Goal: Task Accomplishment & Management: Complete application form

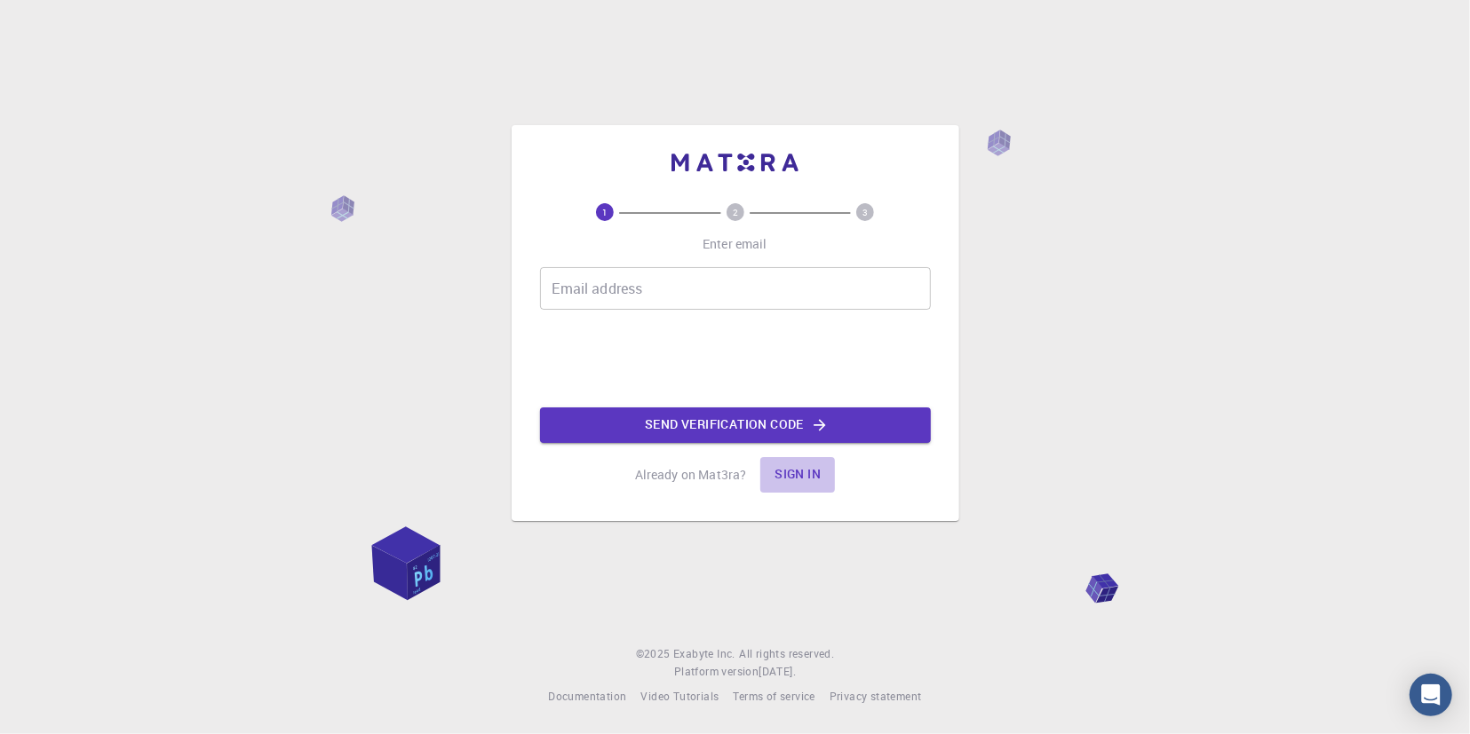
click at [795, 479] on button "Sign in" at bounding box center [797, 475] width 75 height 36
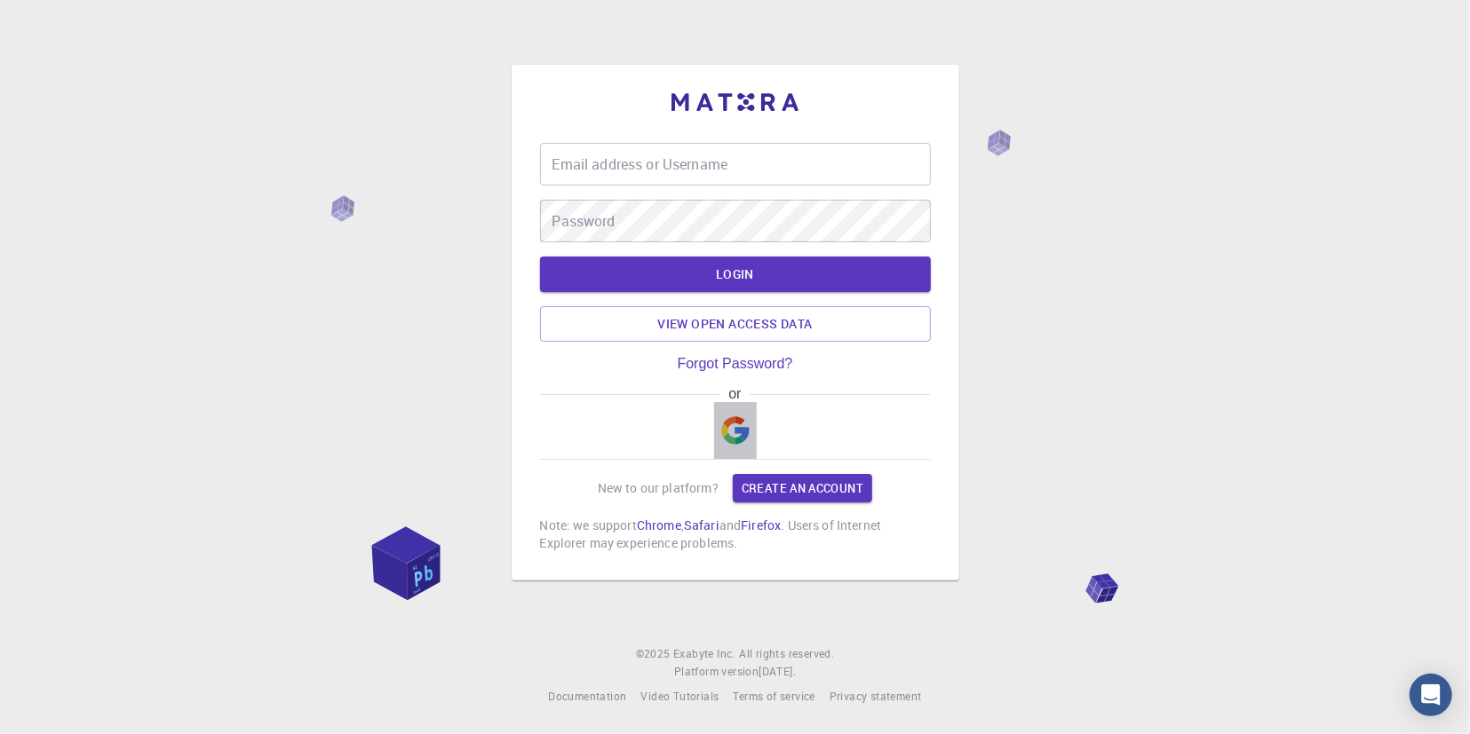
click at [734, 436] on img "button" at bounding box center [735, 431] width 28 height 28
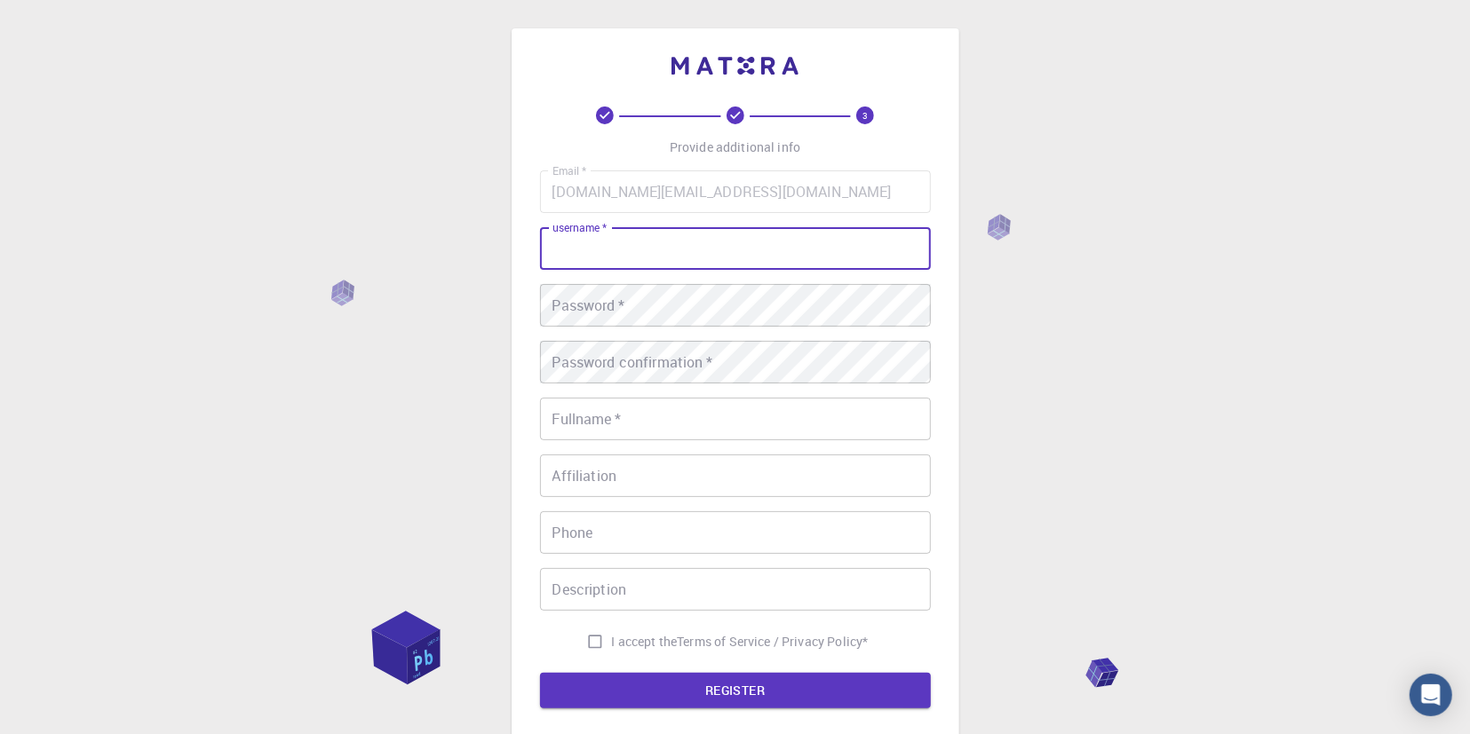
click at [611, 246] on input "username   *" at bounding box center [735, 248] width 391 height 43
type input "lovely"
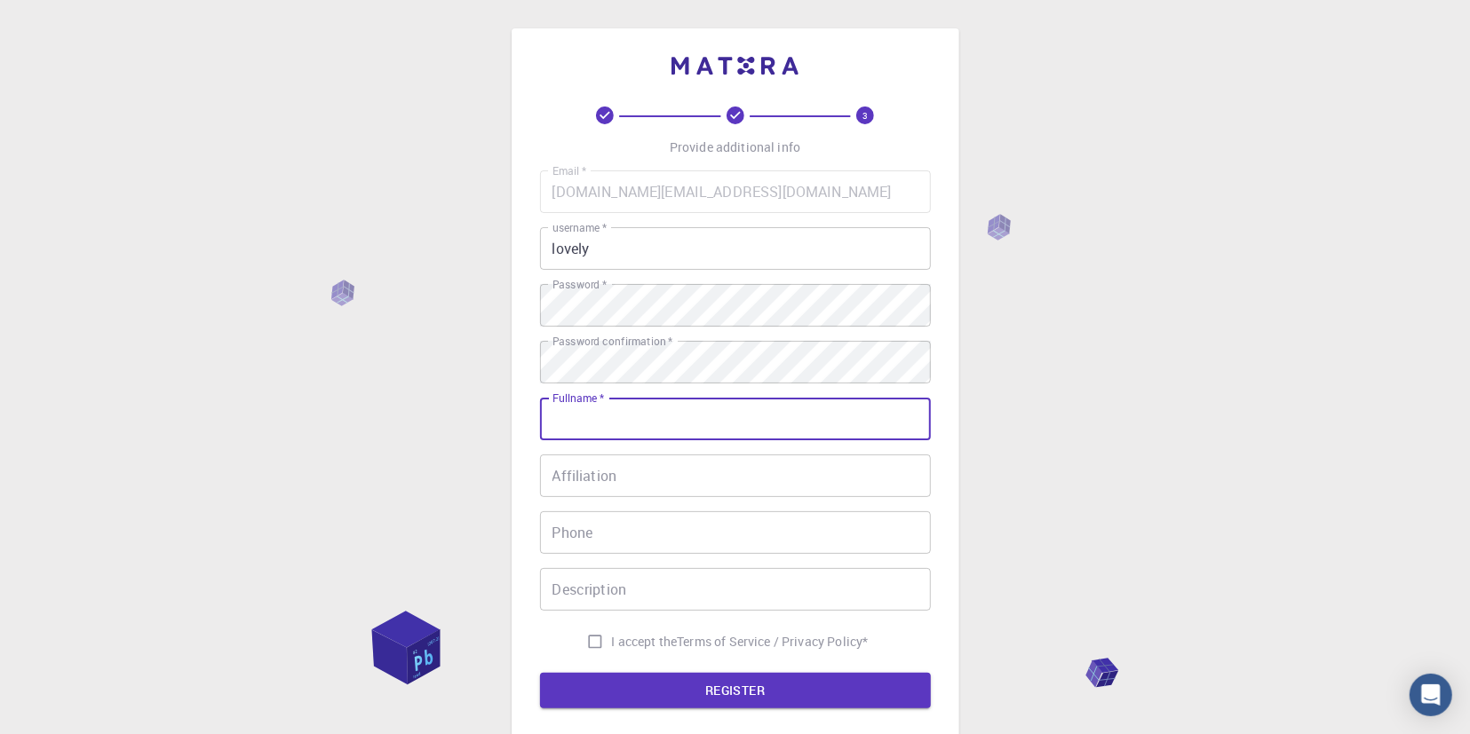
click at [563, 420] on input "Fullname   *" at bounding box center [735, 419] width 391 height 43
type input "J"
type input "lovely"
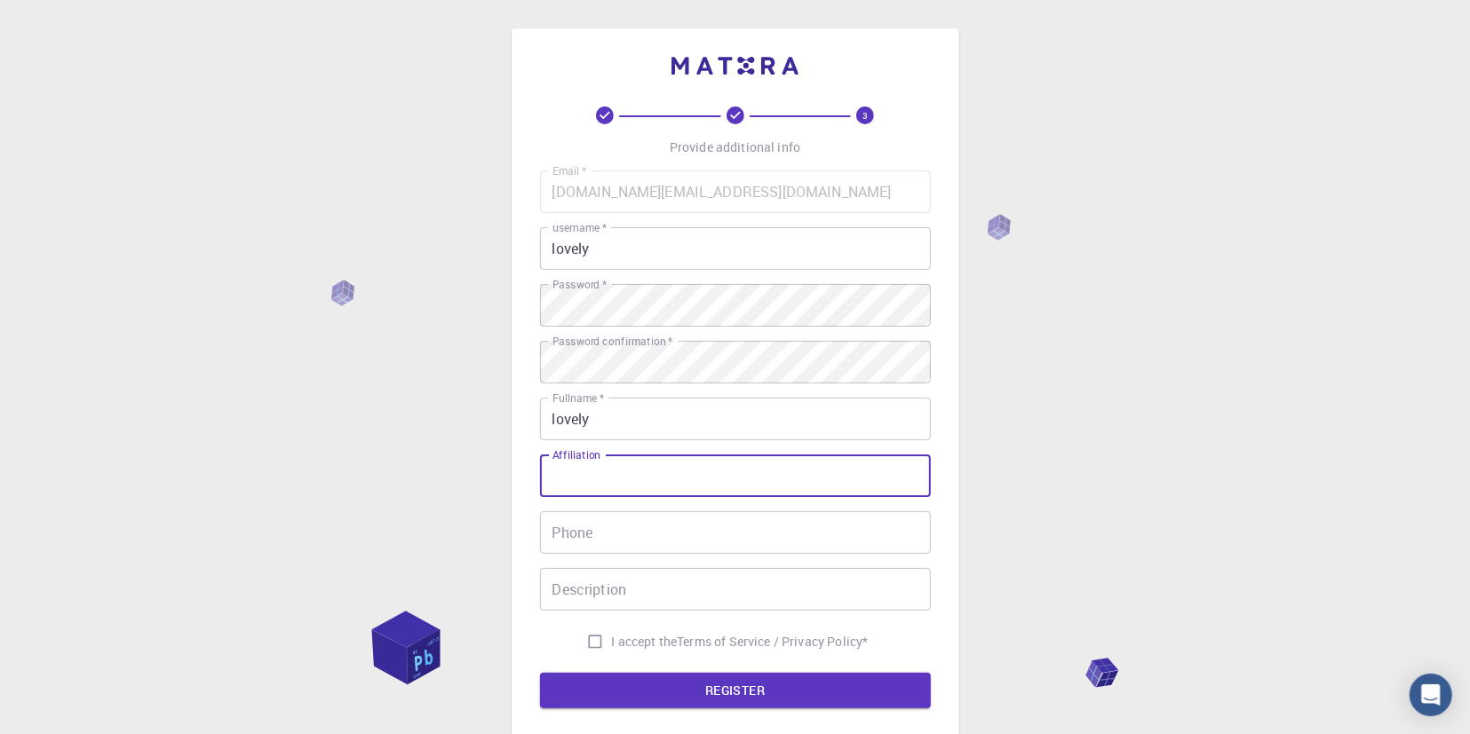
click at [576, 479] on input "Affiliation" at bounding box center [735, 476] width 391 height 43
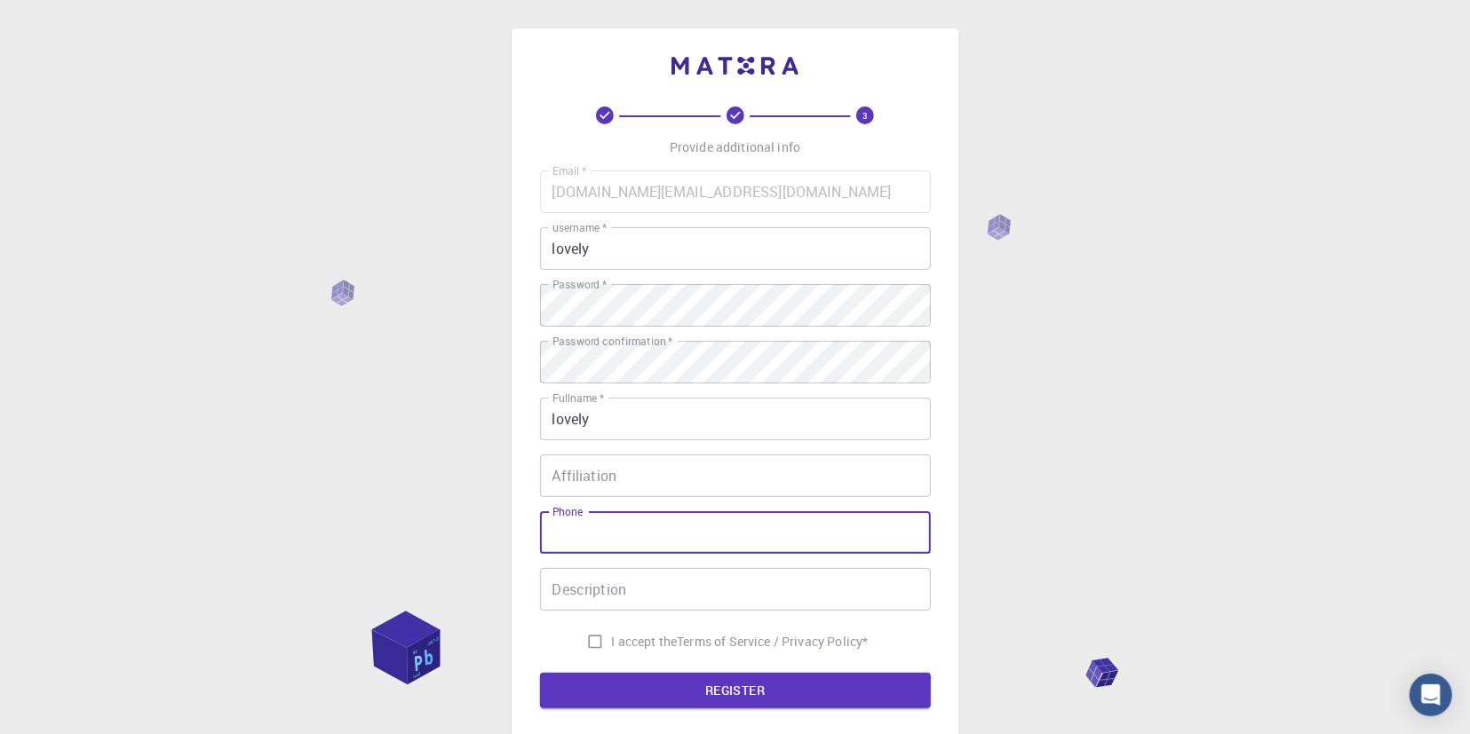
click at [576, 547] on input "Phone" at bounding box center [735, 533] width 391 height 43
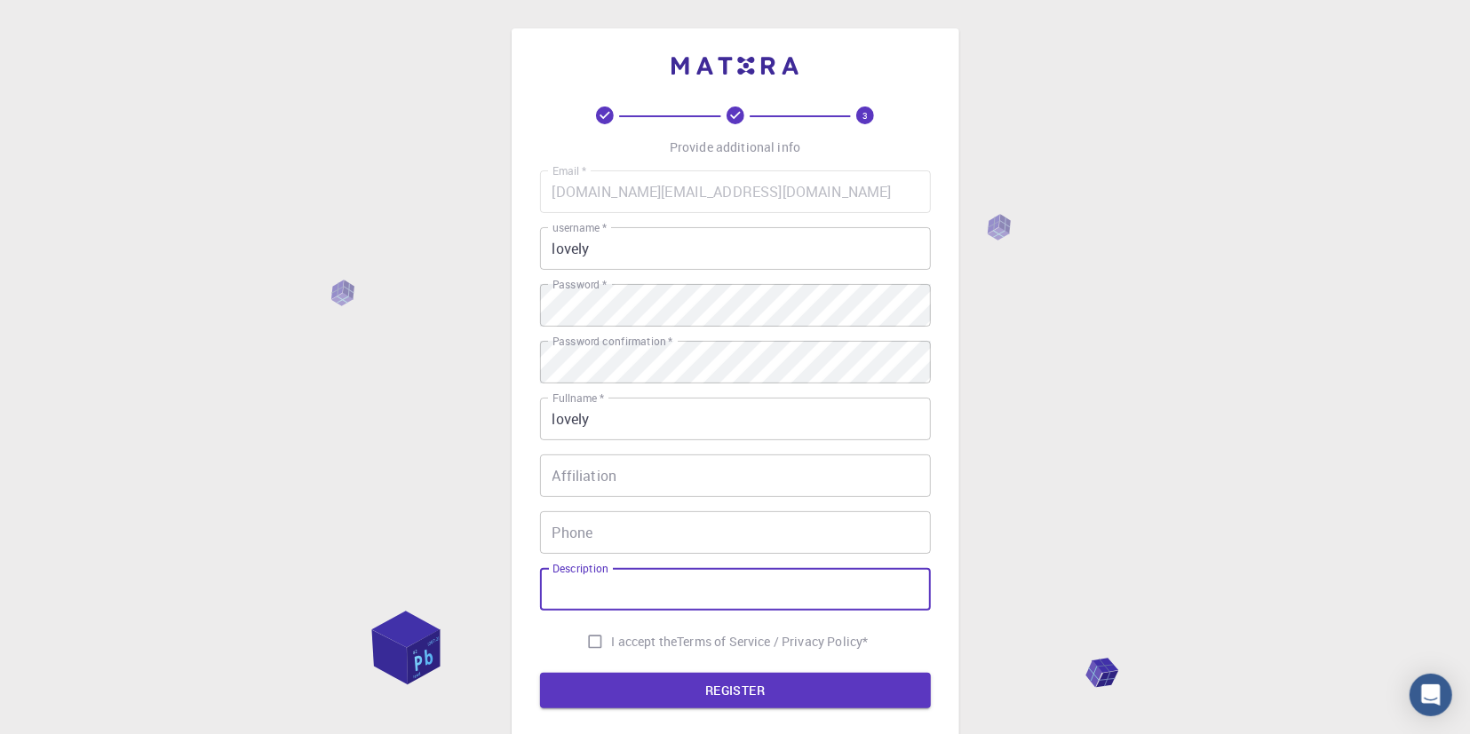
click at [587, 592] on input "Description" at bounding box center [735, 589] width 391 height 43
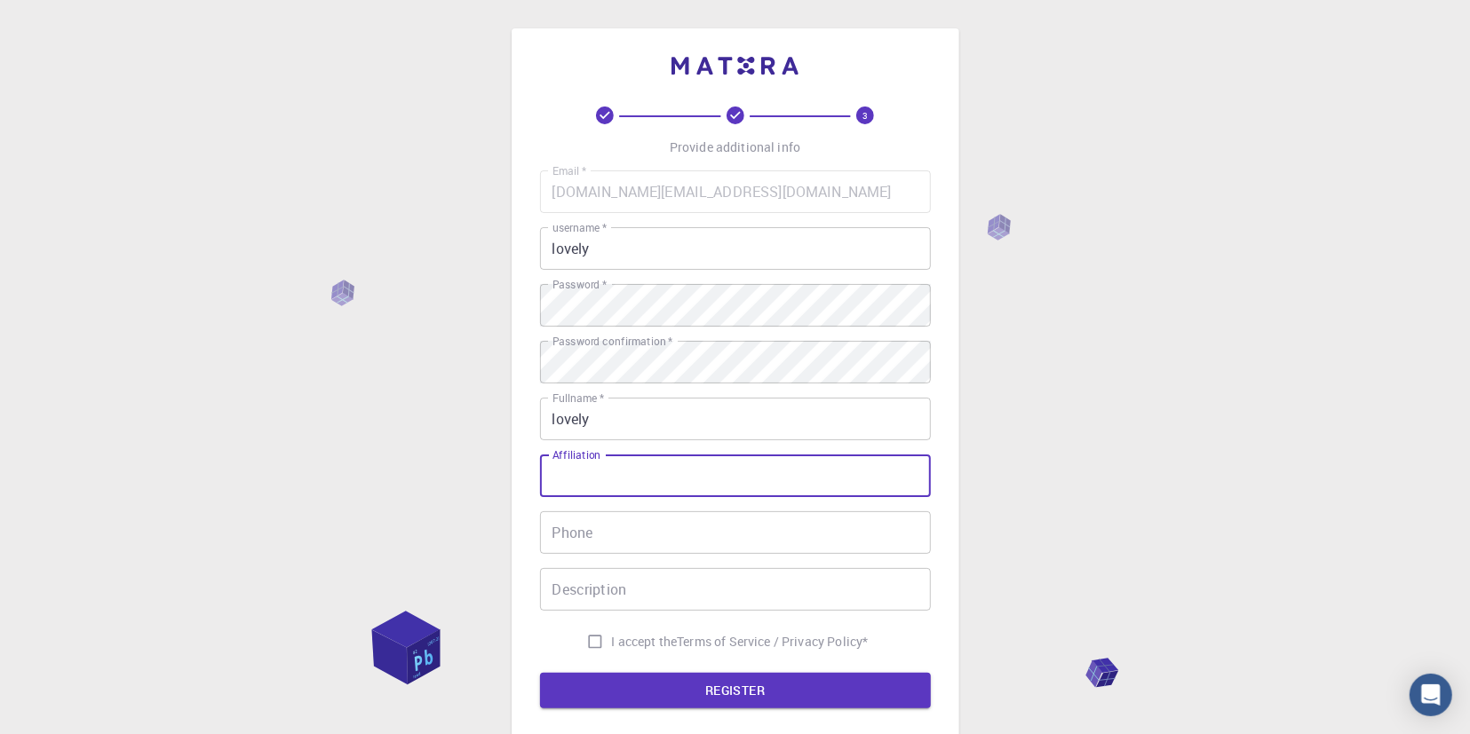
click at [587, 480] on input "Affiliation" at bounding box center [735, 476] width 391 height 43
type input "IT"
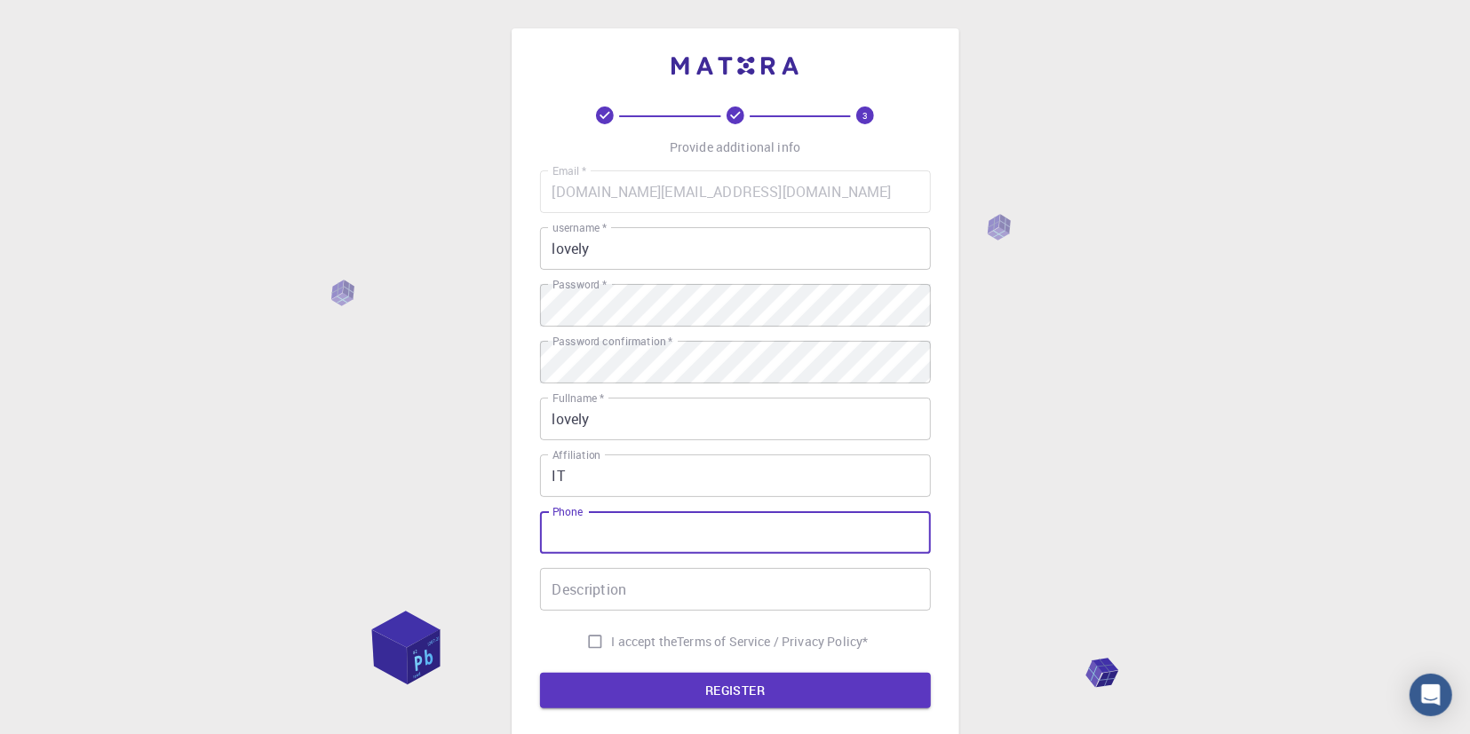
click at [568, 546] on input "Phone" at bounding box center [735, 533] width 391 height 43
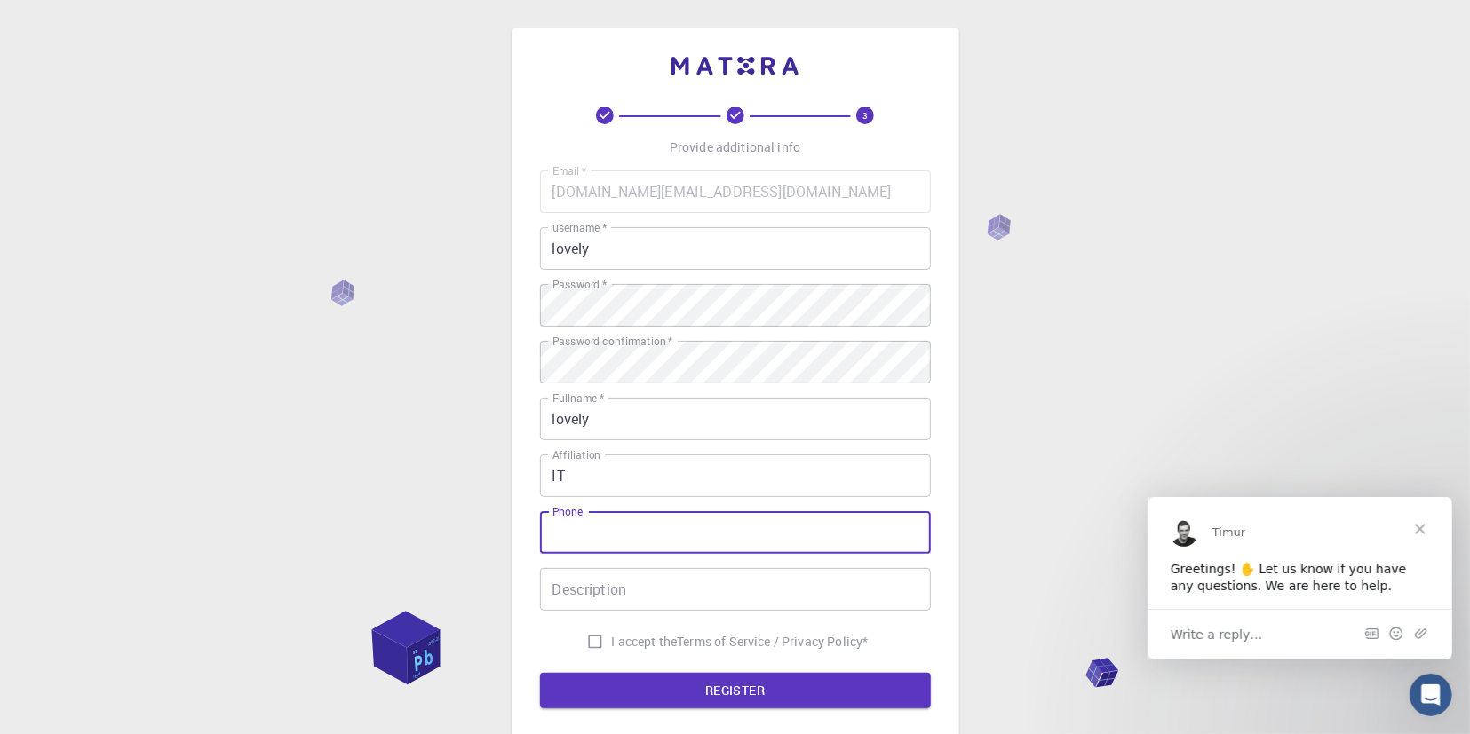
paste input "[PHONE_NUMBER]"
type input "[PHONE_NUMBER]"
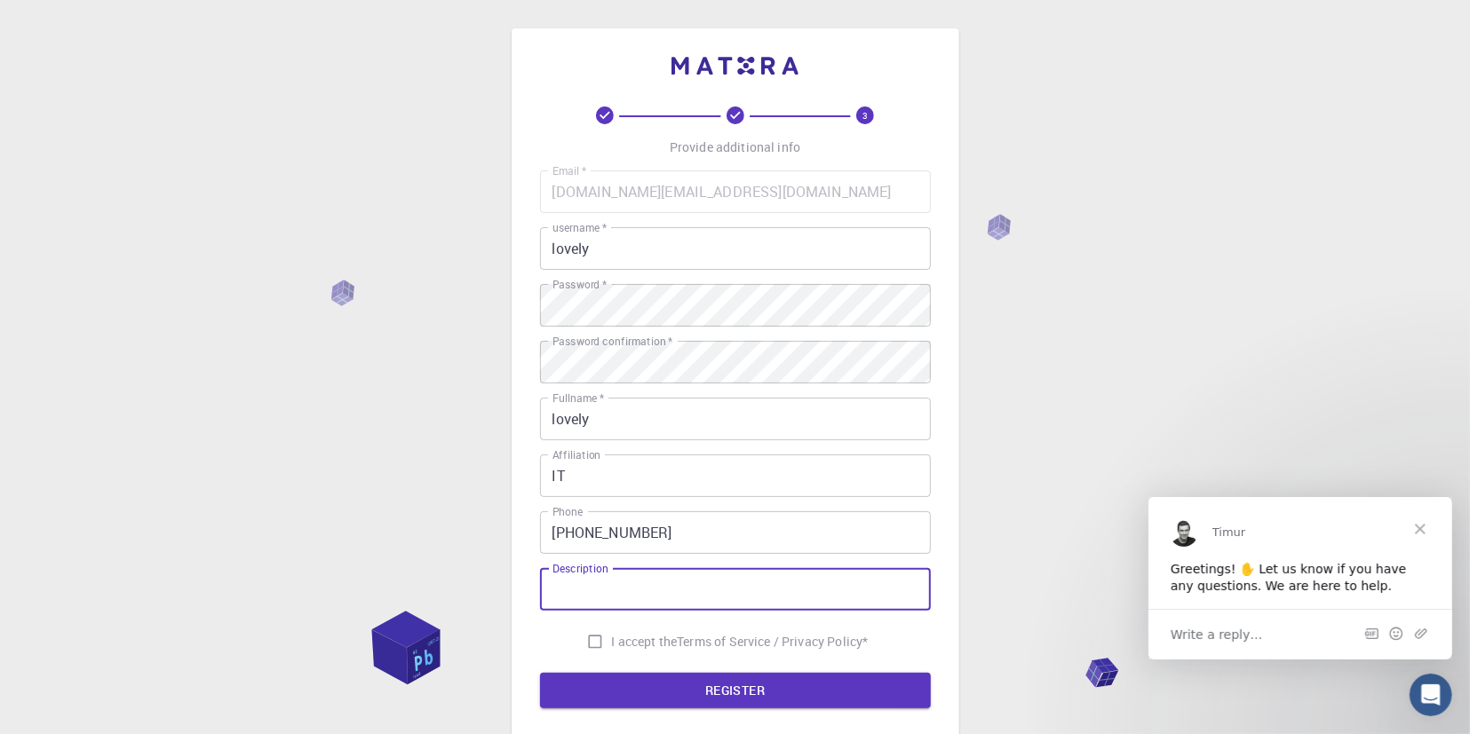
click at [603, 598] on input "Description" at bounding box center [735, 589] width 391 height 43
type input "personal use"
click at [583, 643] on input "I accept the Terms of Service / Privacy Policy *" at bounding box center [595, 642] width 34 height 34
checkbox input "true"
click at [663, 683] on button "REGISTER" at bounding box center [735, 691] width 391 height 36
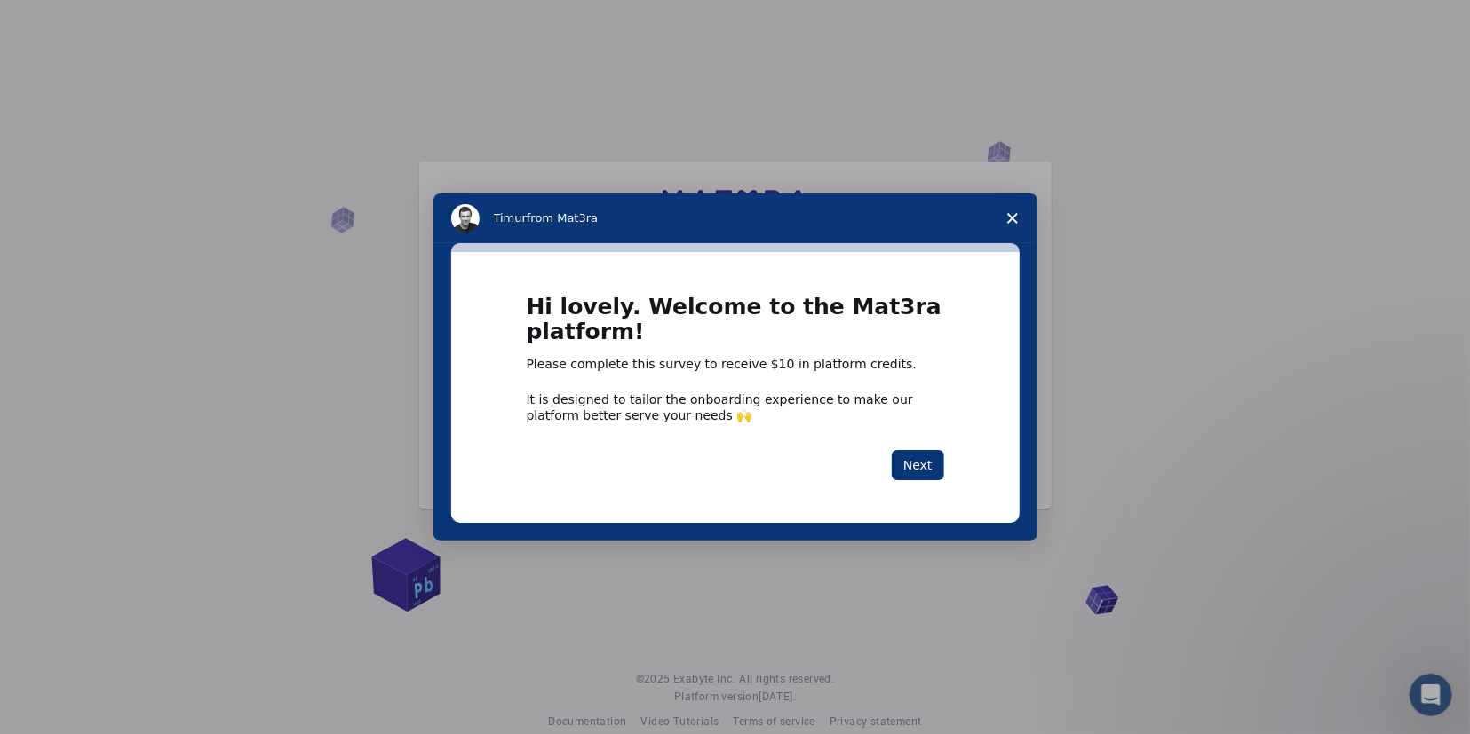
click at [1012, 218] on polygon "Close survey" at bounding box center [1012, 218] width 11 height 11
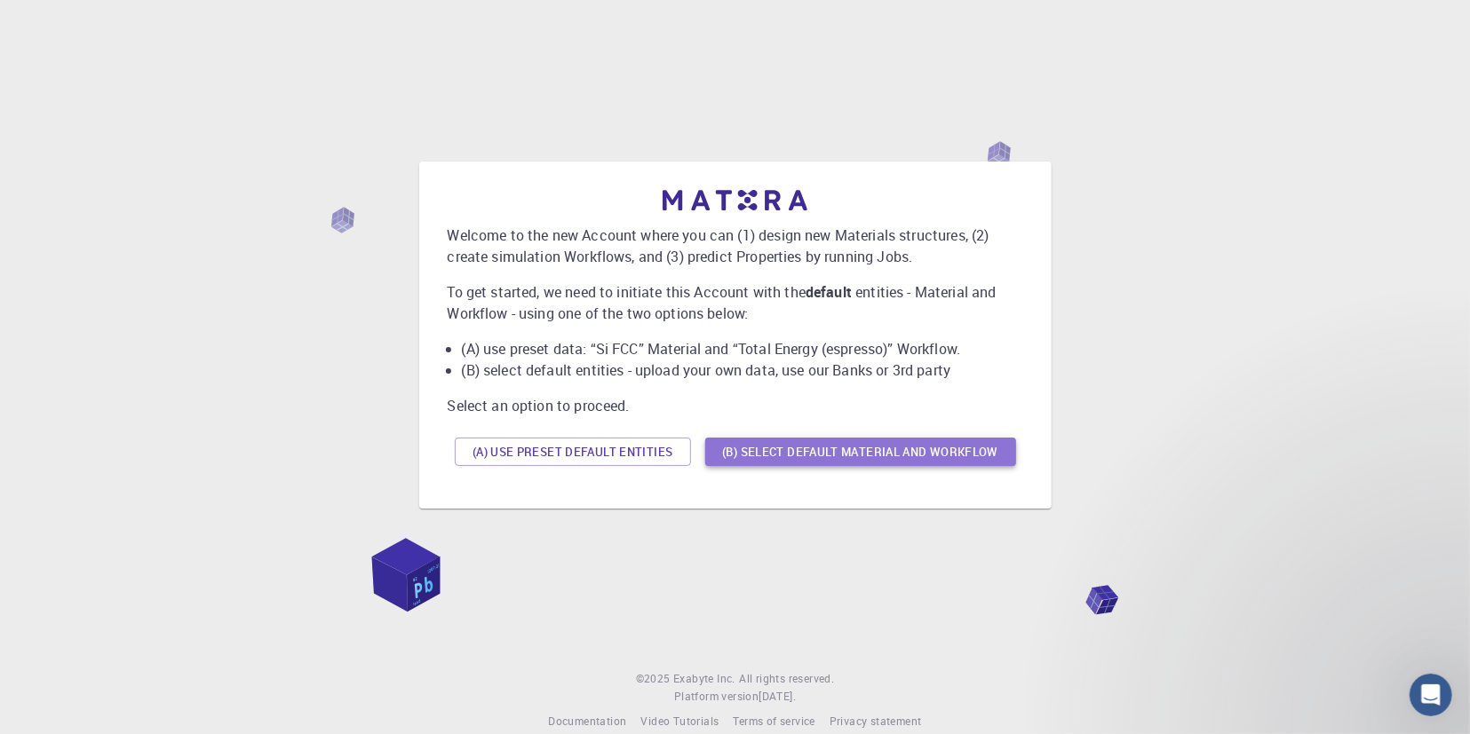
click at [845, 459] on button "(B) Select default material and workflow" at bounding box center [860, 452] width 311 height 28
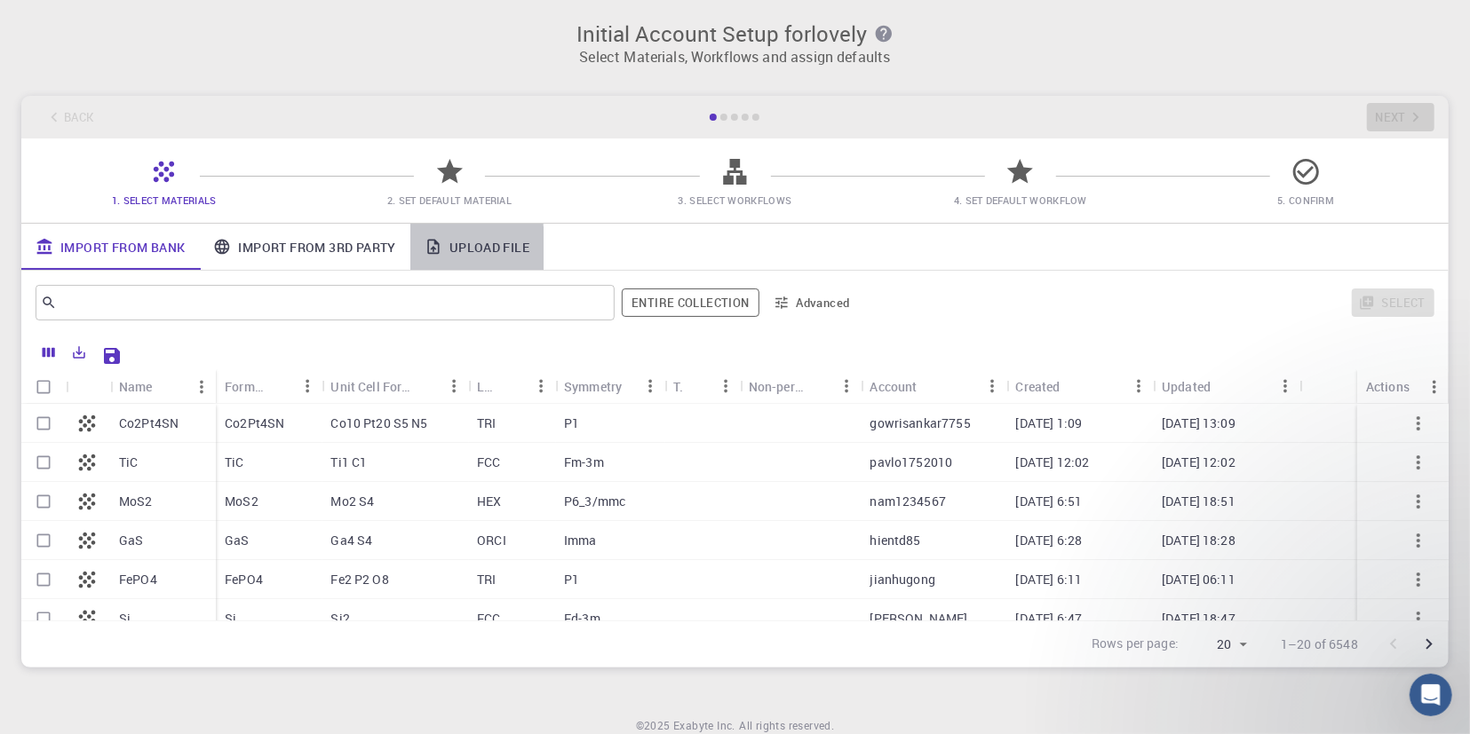
click at [505, 242] on link "Upload File" at bounding box center [476, 247] width 133 height 46
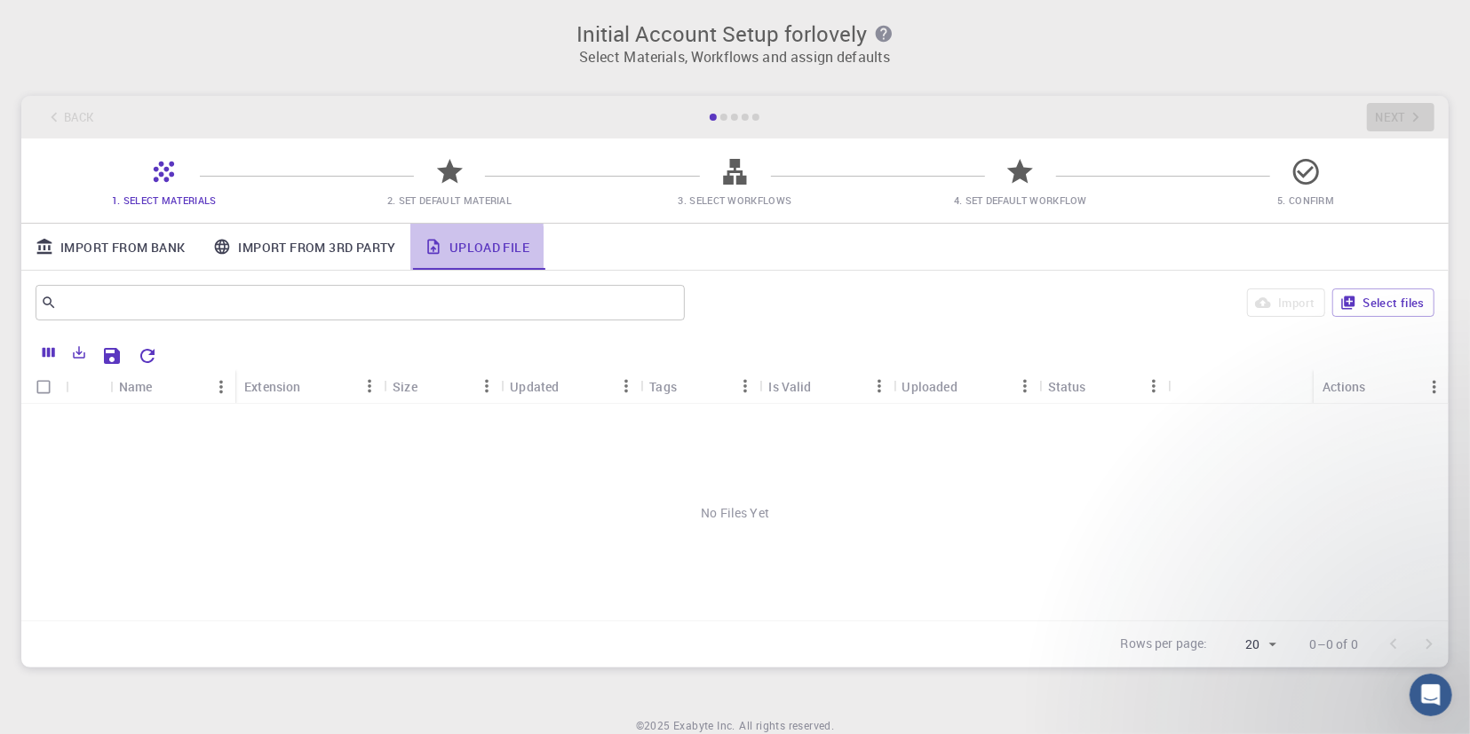
click at [484, 249] on link "Upload File" at bounding box center [476, 247] width 133 height 46
click at [83, 356] on icon "Export" at bounding box center [79, 353] width 16 height 16
click at [61, 353] on button "Columns" at bounding box center [49, 352] width 30 height 28
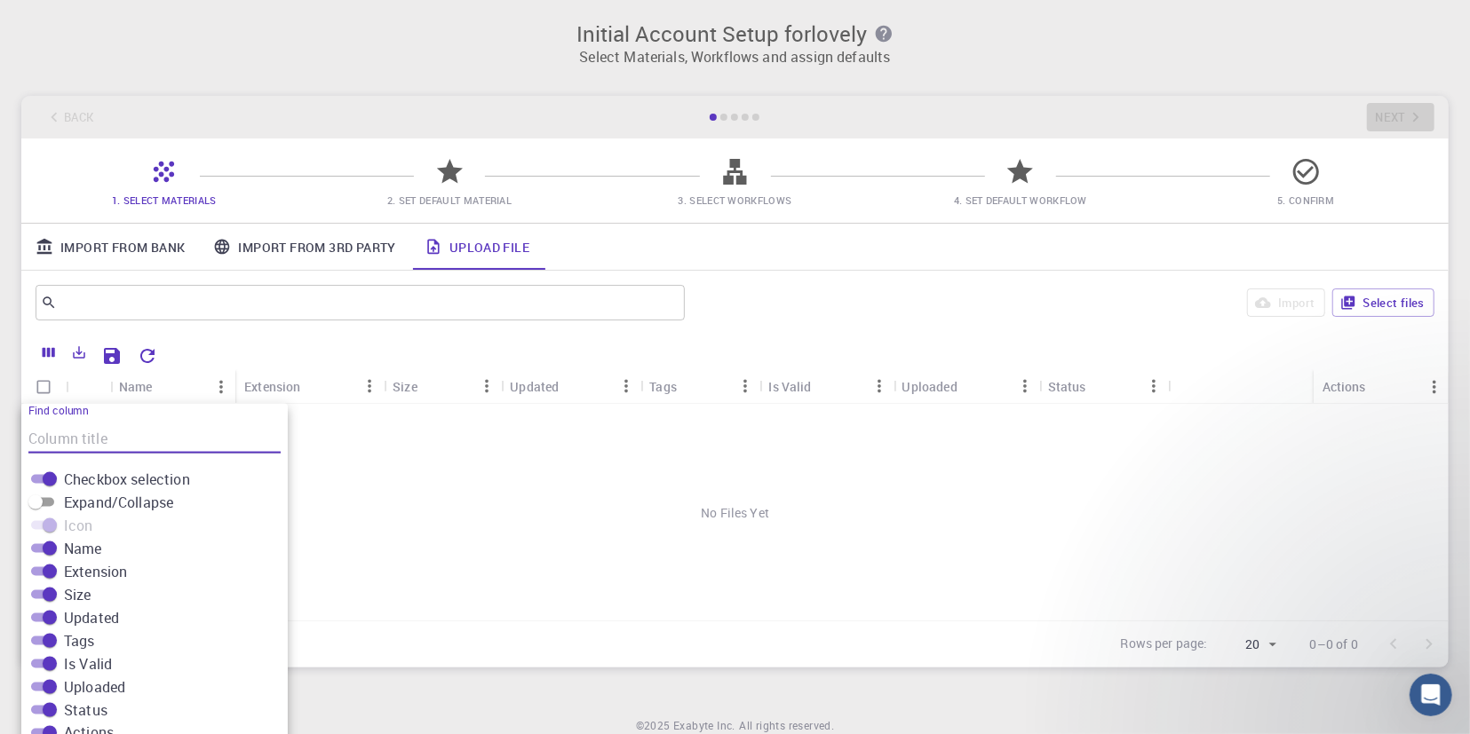
click at [216, 328] on div "​ Import Select files" at bounding box center [734, 303] width 1427 height 64
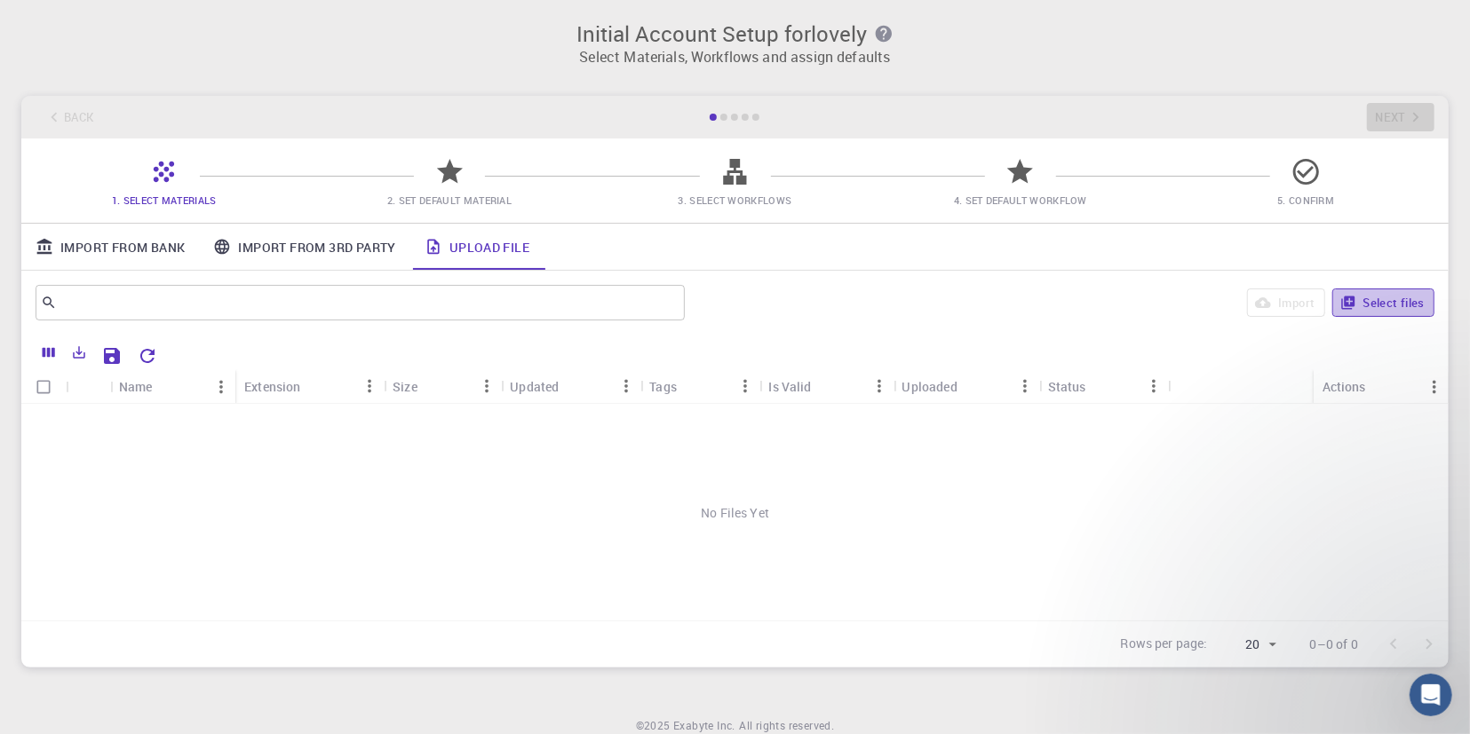
click at [1383, 299] on button "Select files" at bounding box center [1383, 303] width 102 height 28
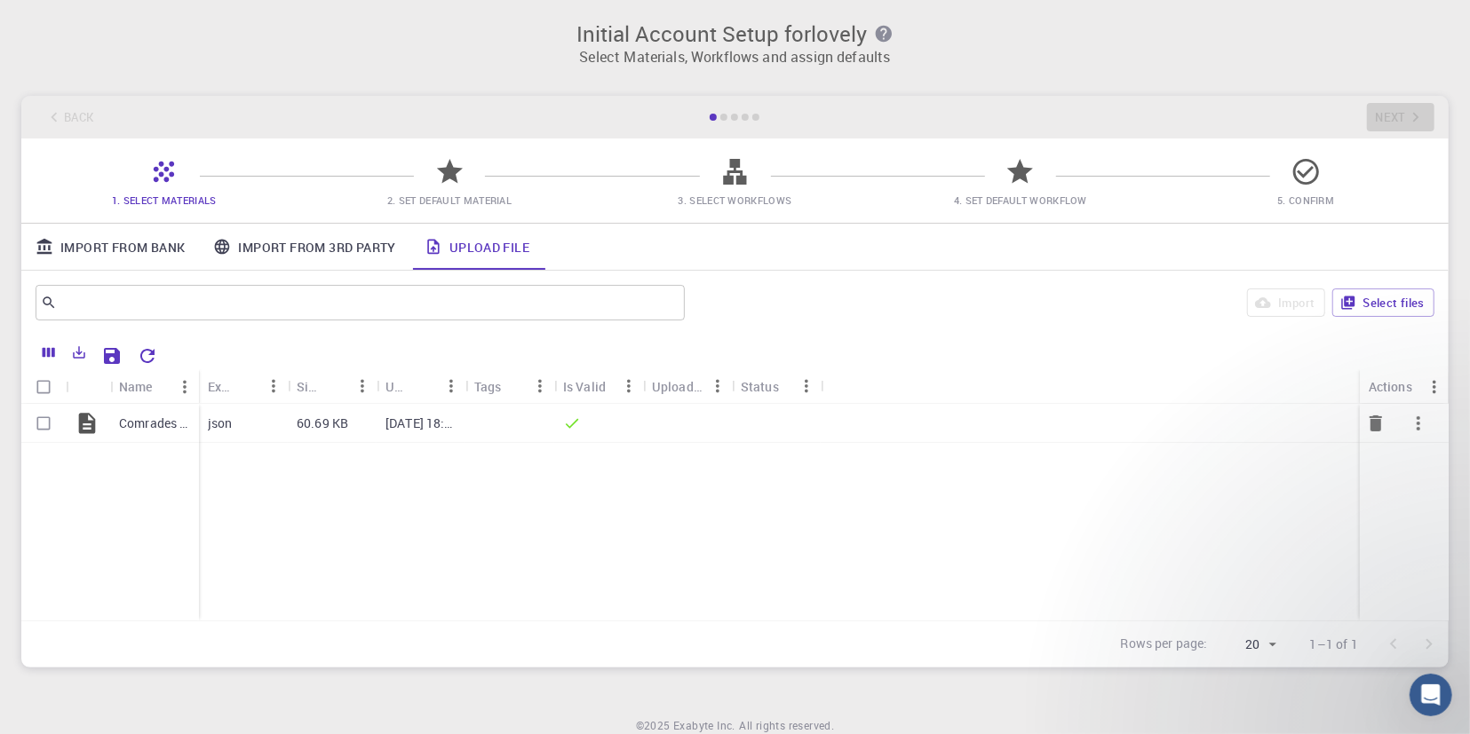
click at [406, 438] on div "[DATE] 18:37 PM" at bounding box center [421, 423] width 89 height 39
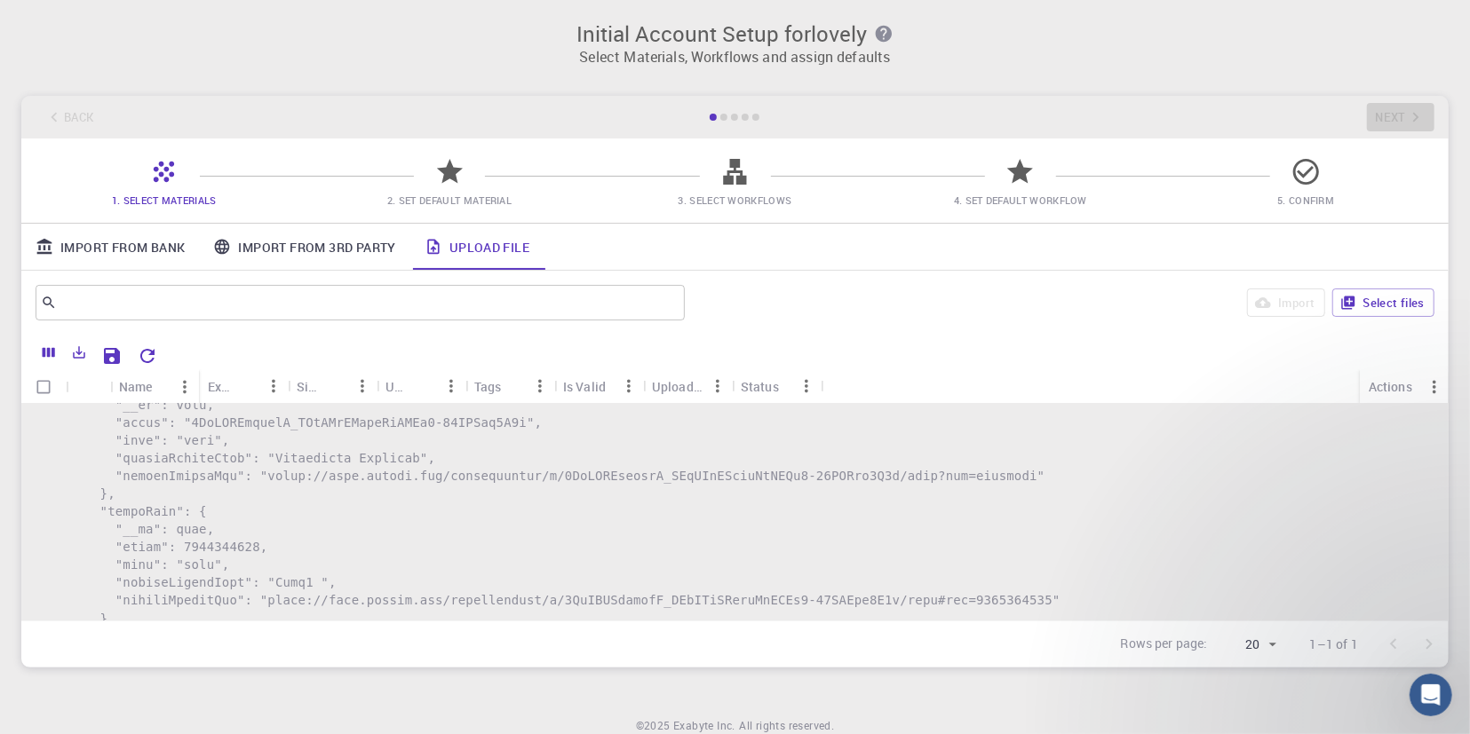
scroll to position [5852, 0]
